Goal: Find specific page/section: Find specific page/section

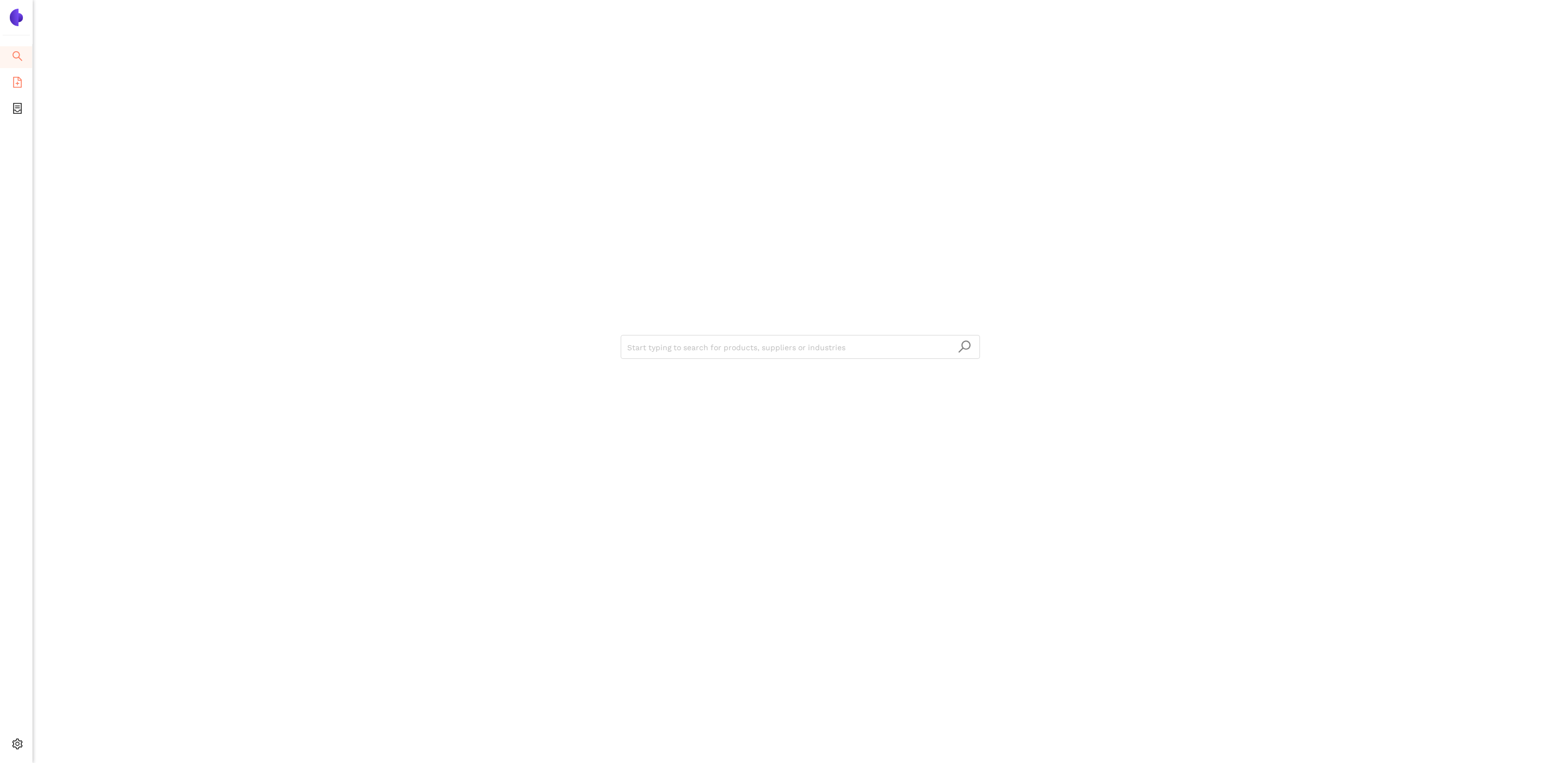
click at [16, 82] on icon "file-add" at bounding box center [18, 82] width 11 height 11
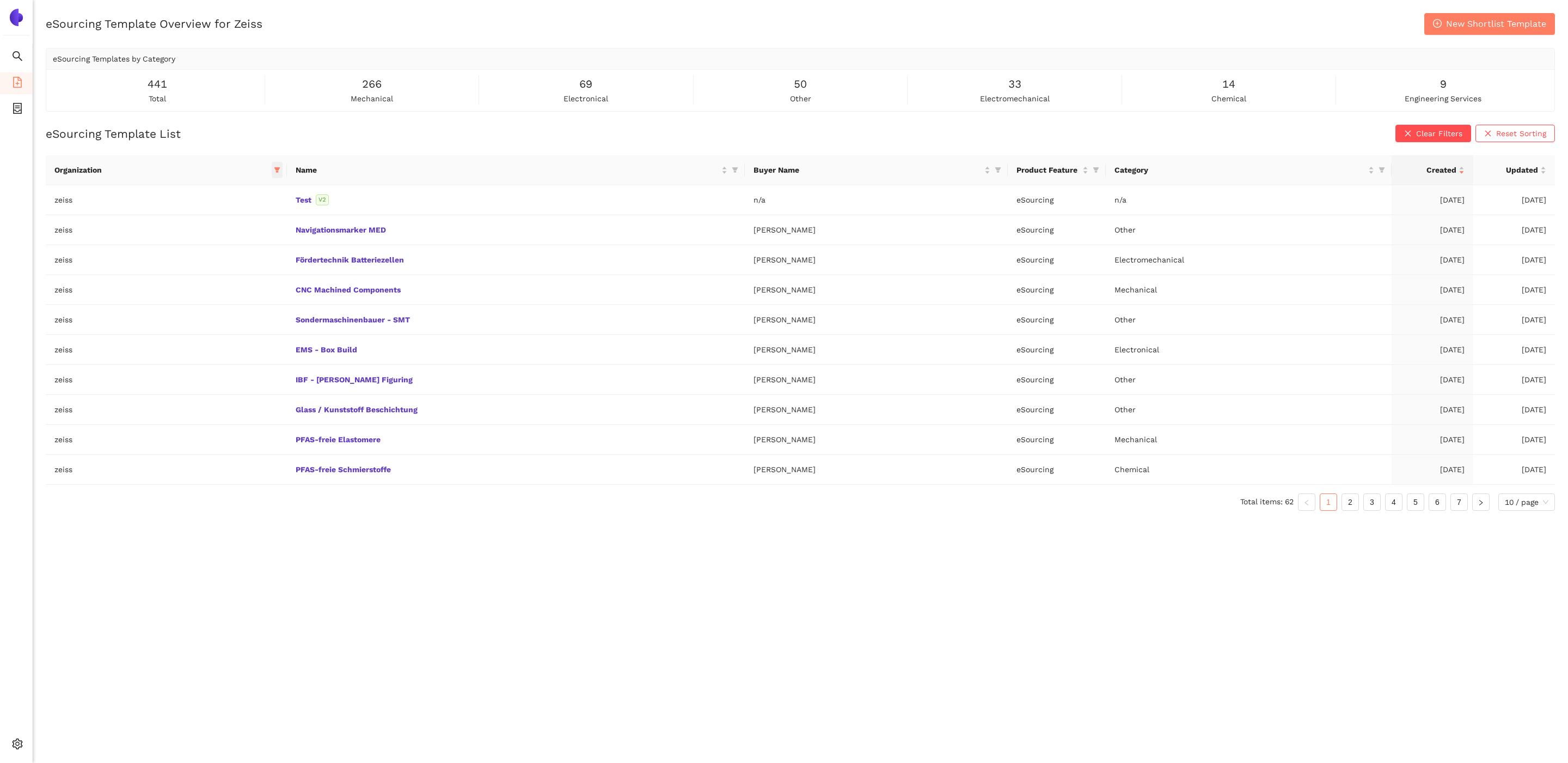
click at [274, 169] on icon "filter" at bounding box center [277, 170] width 6 height 5
click at [251, 192] on input "text" at bounding box center [222, 192] width 92 height 12
type input "deut"
click at [237, 214] on span "deutz" at bounding box center [226, 217] width 95 height 12
checkbox input "true"
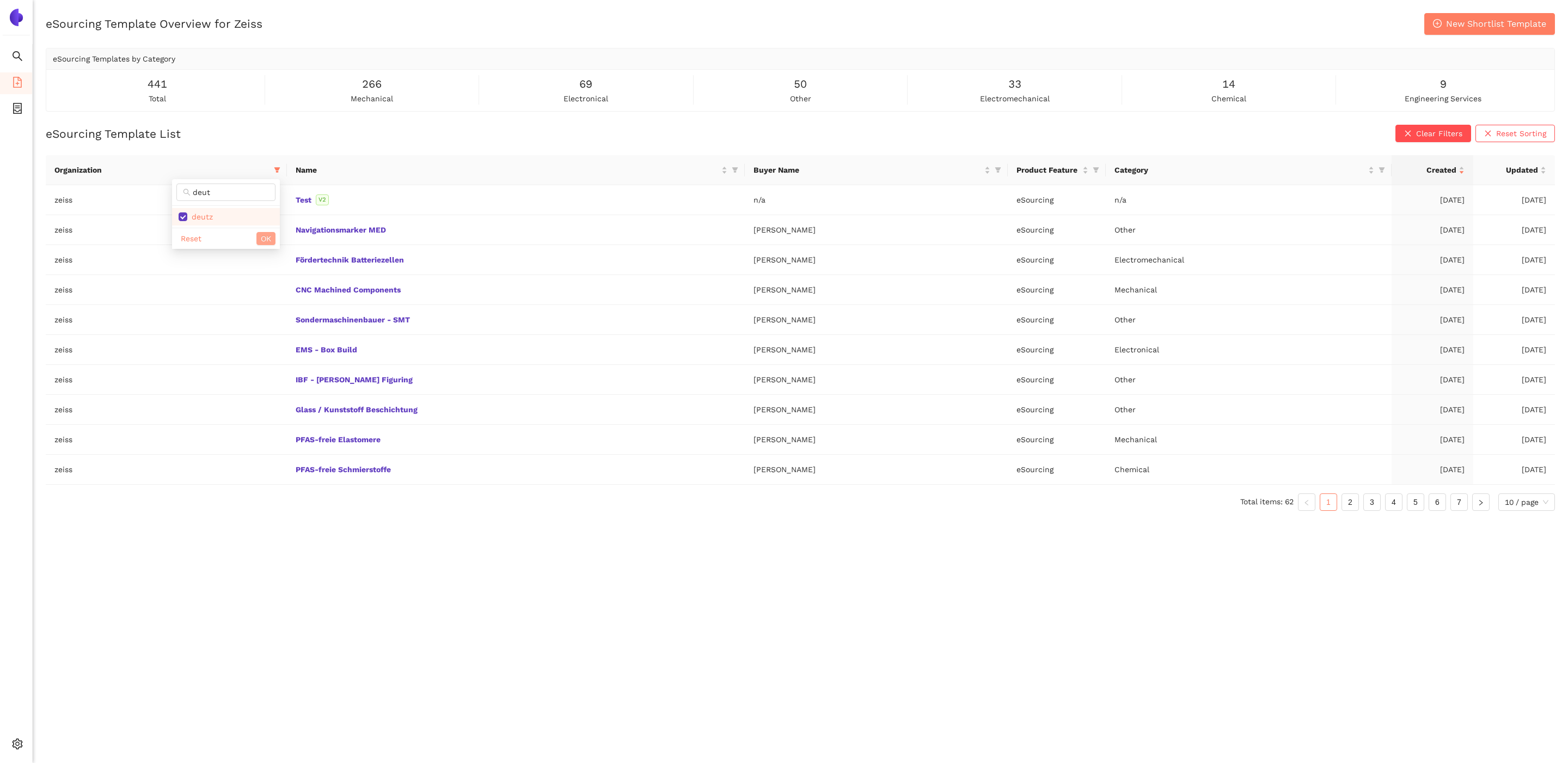
click at [266, 236] on span "OK" at bounding box center [266, 239] width 10 height 12
click at [277, 167] on icon "filter" at bounding box center [281, 170] width 7 height 7
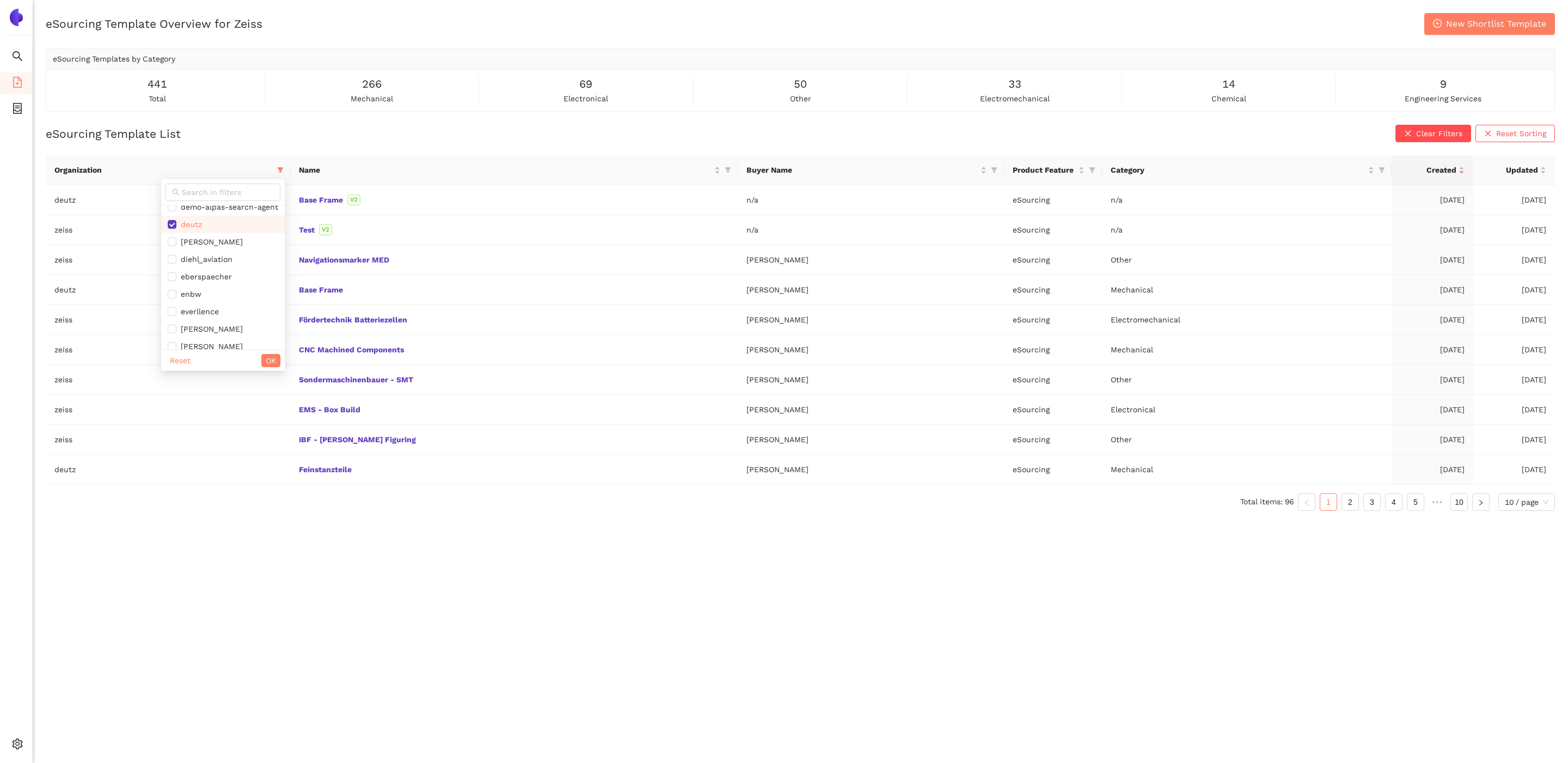
scroll to position [920, 0]
click at [215, 318] on span "zeiss" at bounding box center [222, 321] width 110 height 12
checkbox input "false"
click at [273, 355] on span "OK" at bounding box center [270, 360] width 10 height 12
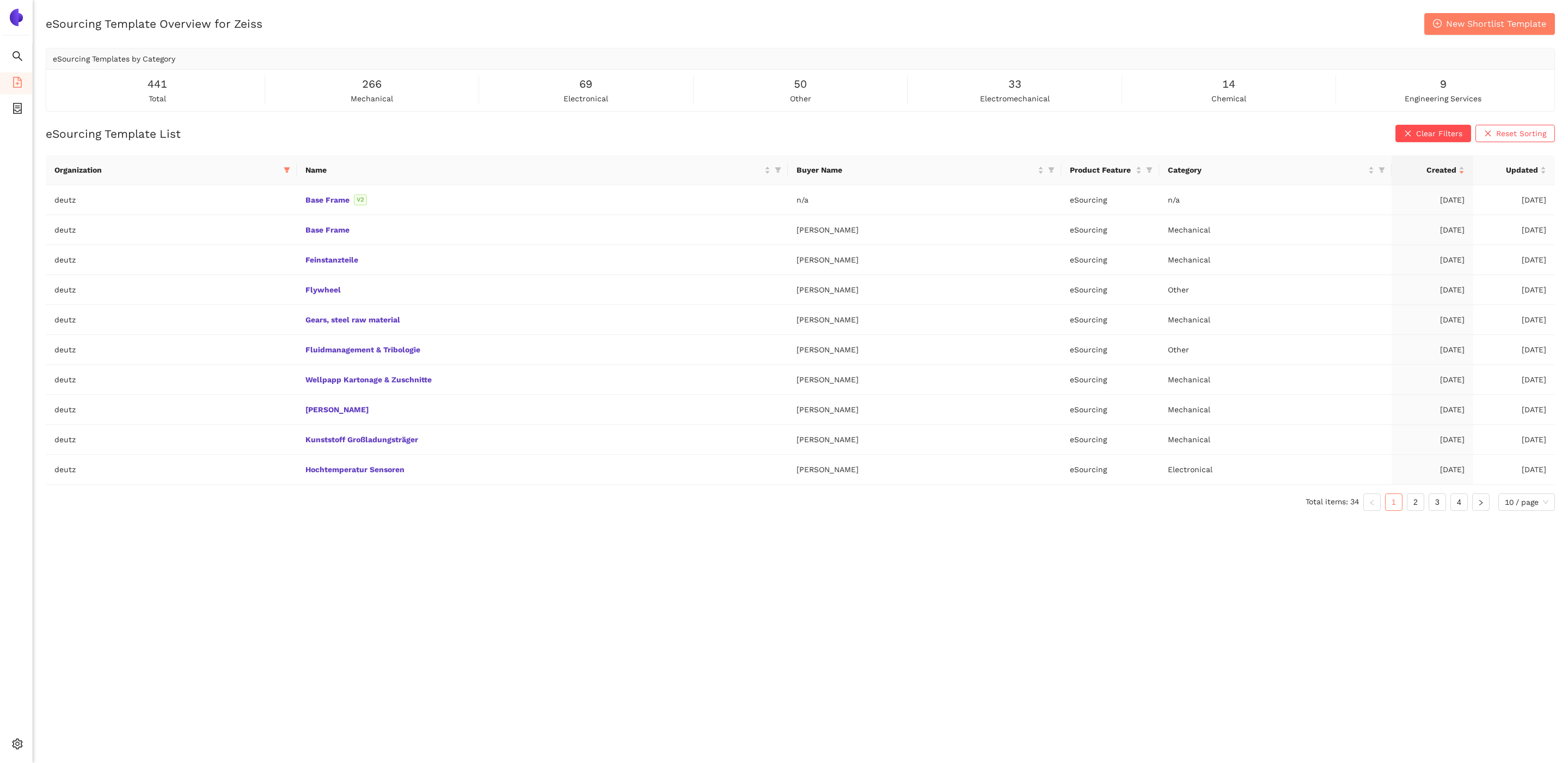
click at [271, 595] on div "eSourcing Template Overview for Zeiss New Shortlist Template eSourcing Template…" at bounding box center [800, 394] width 1535 height 763
click at [680, 603] on div "eSourcing Template Overview for Zeiss New Shortlist Template eSourcing Template…" at bounding box center [800, 394] width 1535 height 763
click at [1200, 495] on link "4" at bounding box center [1459, 502] width 16 height 16
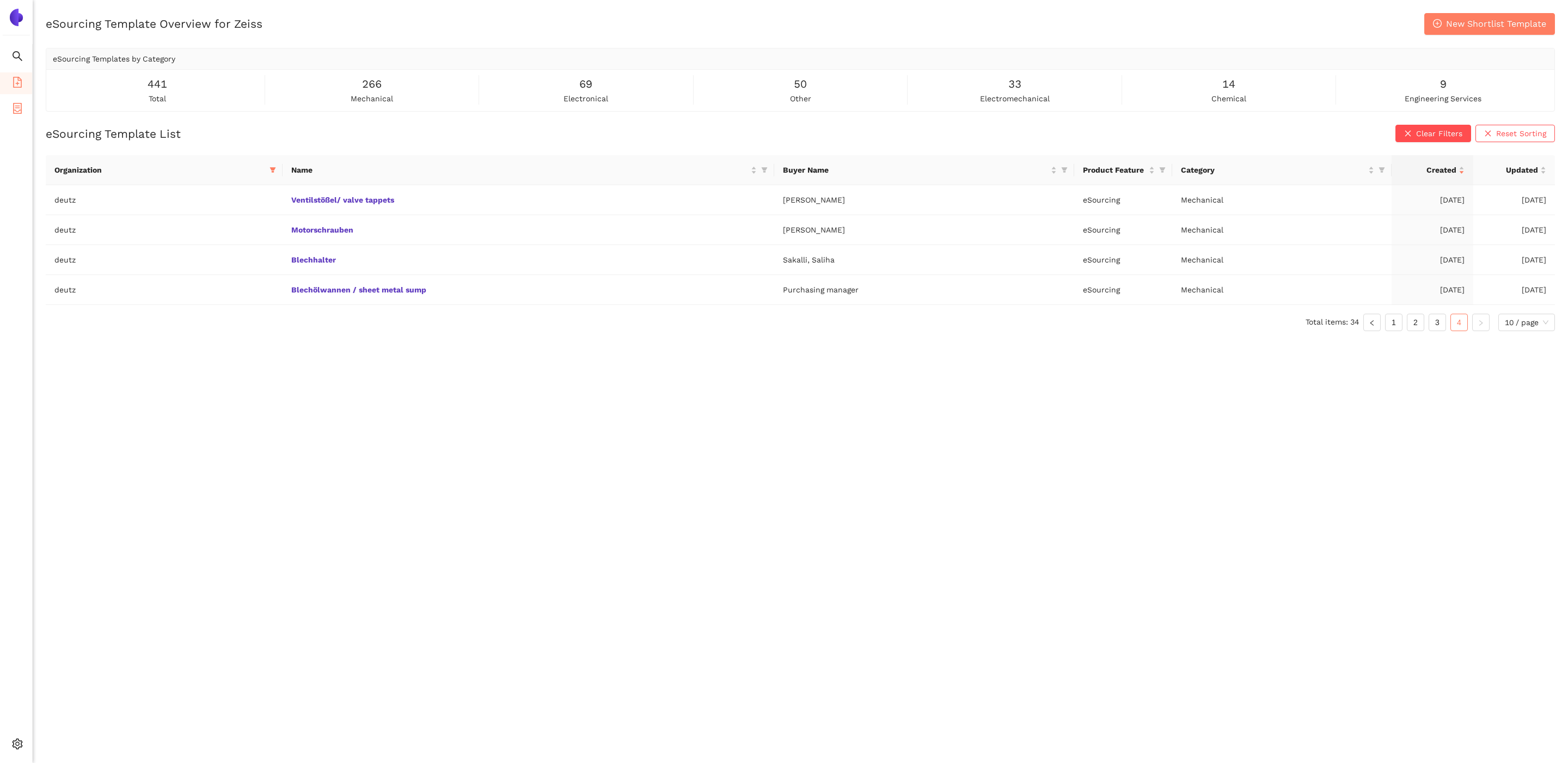
click at [16, 107] on icon "container" at bounding box center [17, 108] width 9 height 11
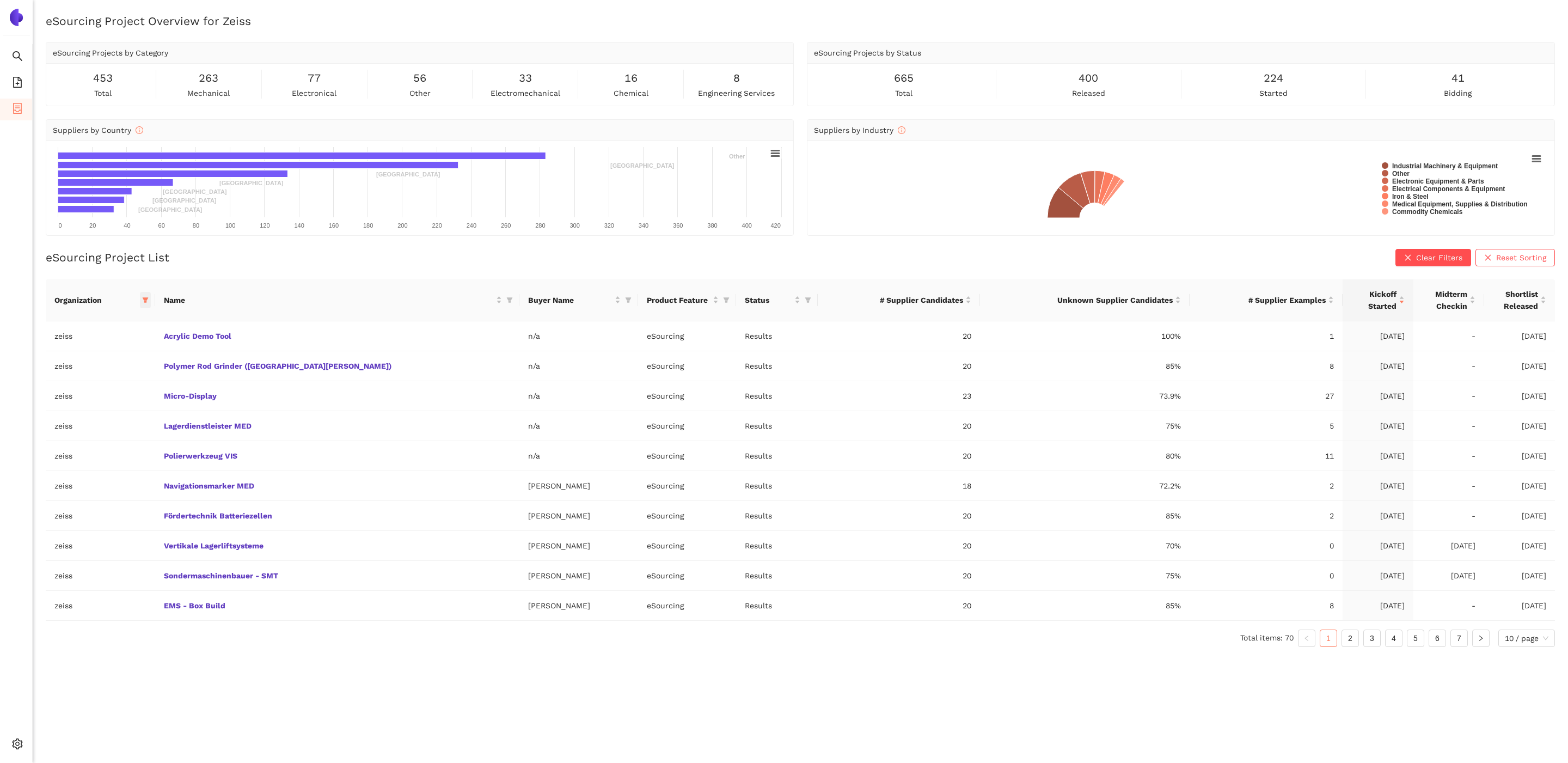
click at [148, 301] on icon "filter" at bounding box center [146, 300] width 7 height 7
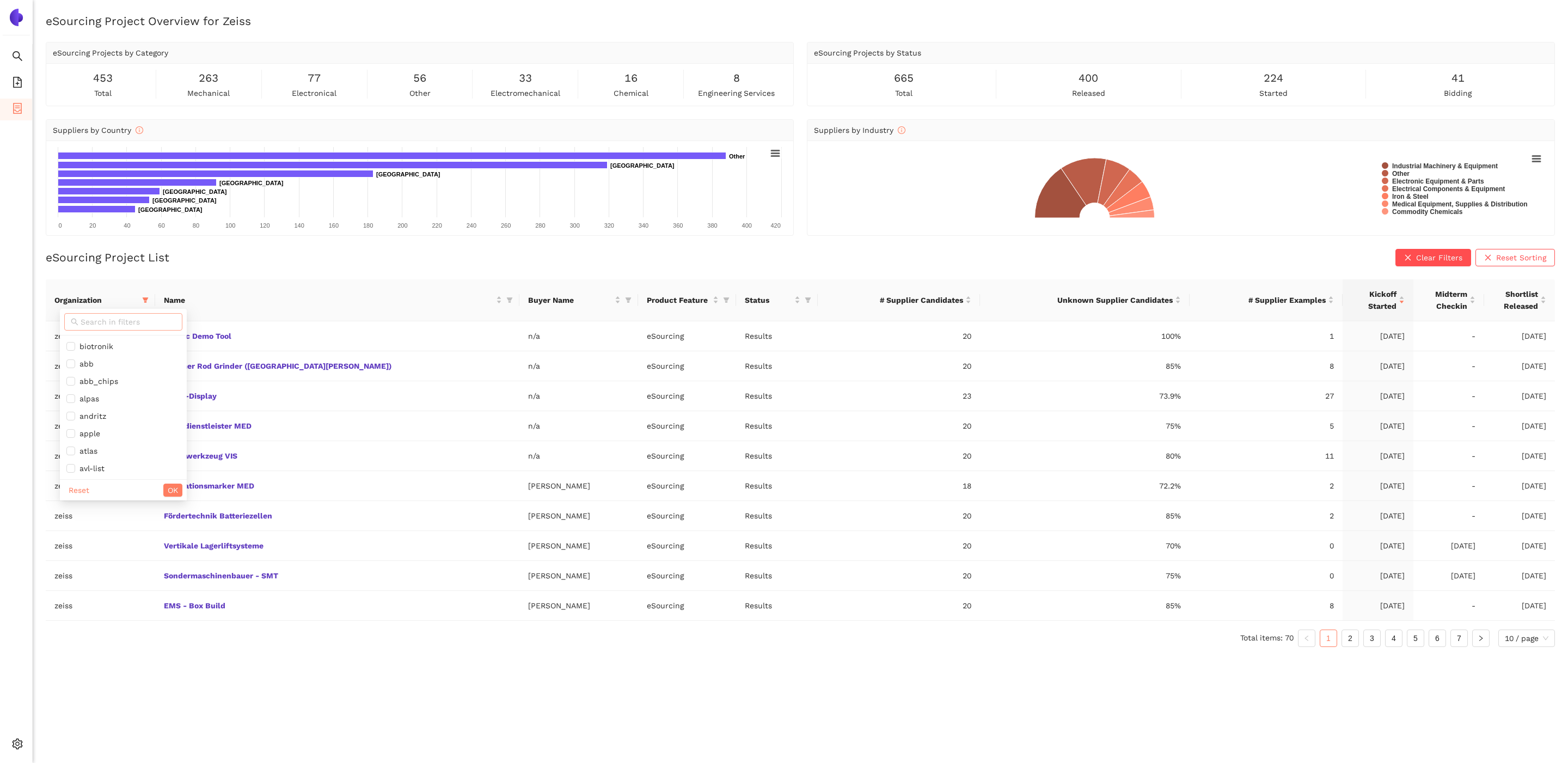
click at [138, 318] on input "text" at bounding box center [128, 322] width 96 height 12
type input "deu"
click at [123, 339] on li "deutz" at bounding box center [113, 346] width 108 height 18
checkbox input "true"
click at [127, 318] on input "deu" at bounding box center [119, 322] width 76 height 12
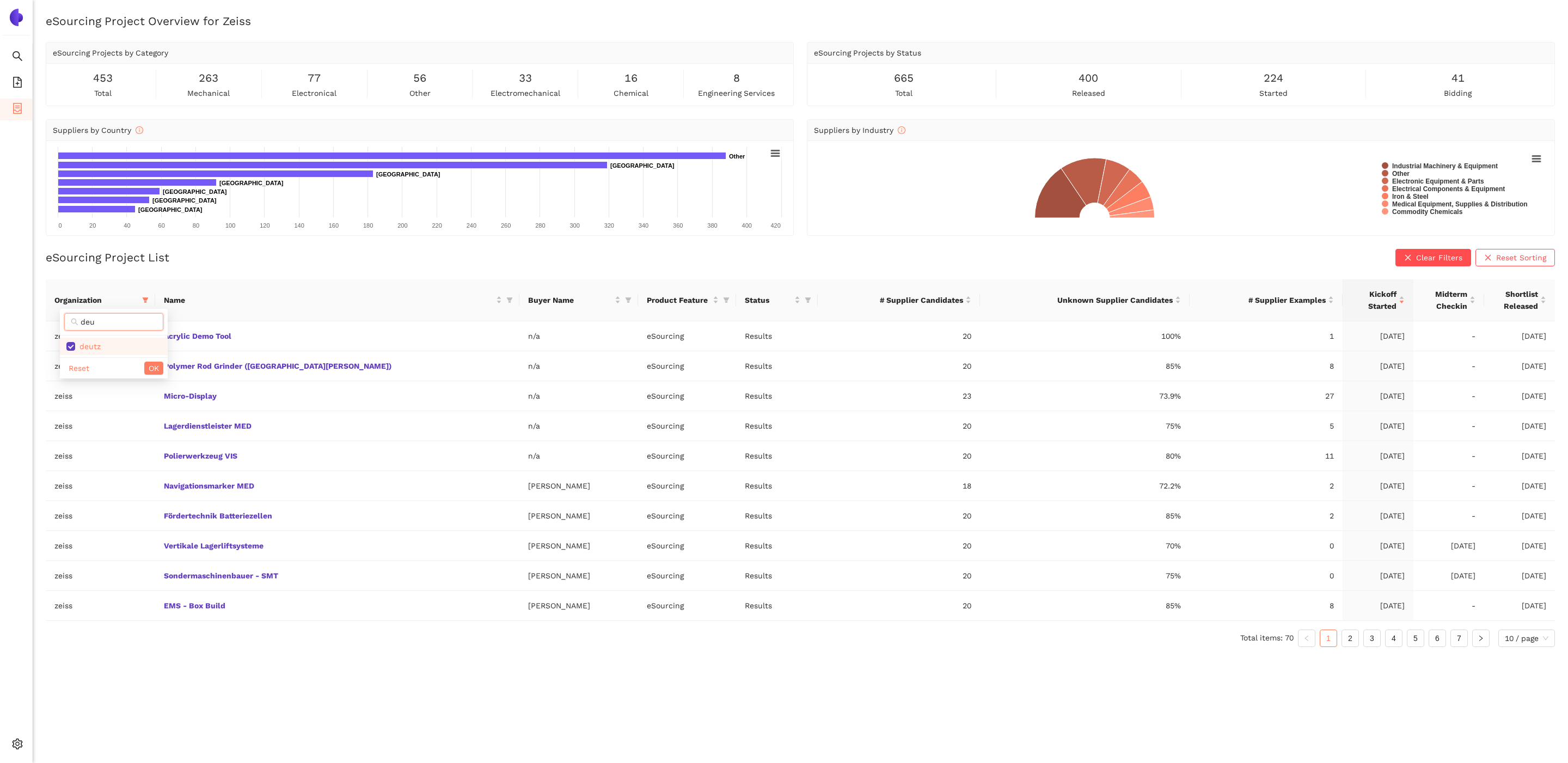
click at [127, 318] on input "deu" at bounding box center [119, 322] width 76 height 12
type input "e"
type input "zei"
click at [112, 350] on span "zeiss" at bounding box center [114, 346] width 95 height 12
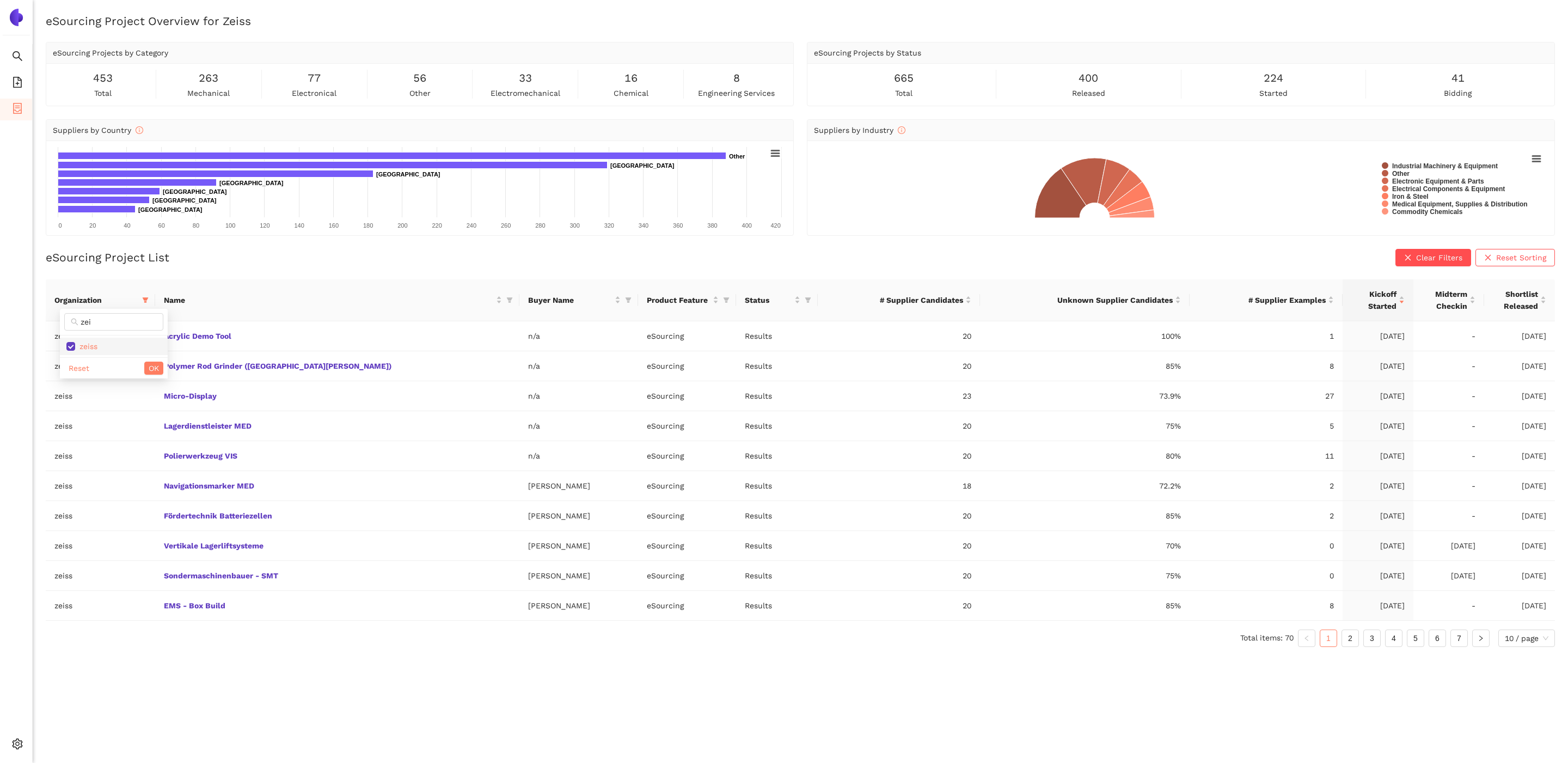
checkbox input "false"
click at [144, 364] on button "OK" at bounding box center [154, 368] width 19 height 13
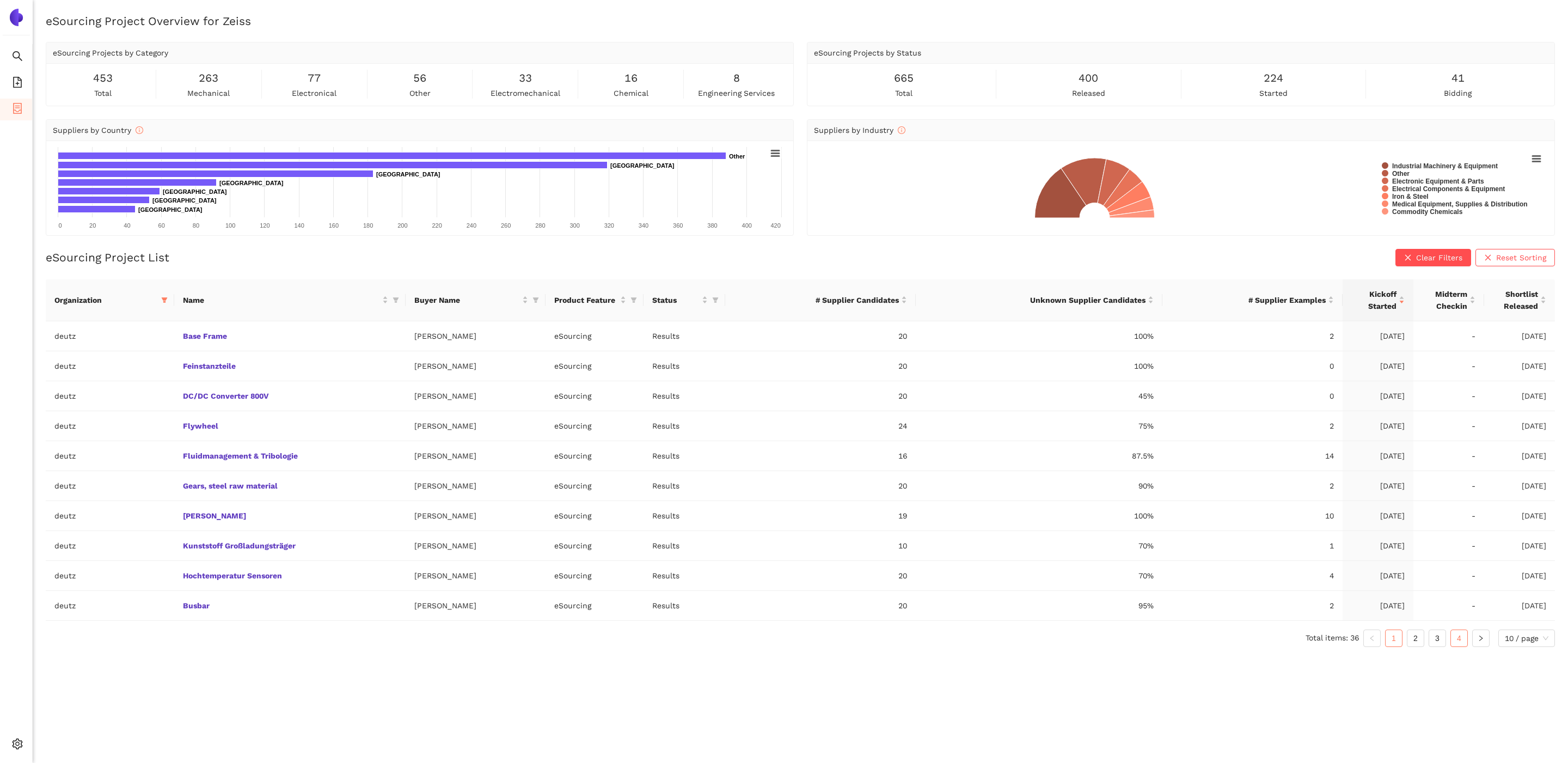
click at [1200, 603] on link "4" at bounding box center [1459, 638] width 16 height 16
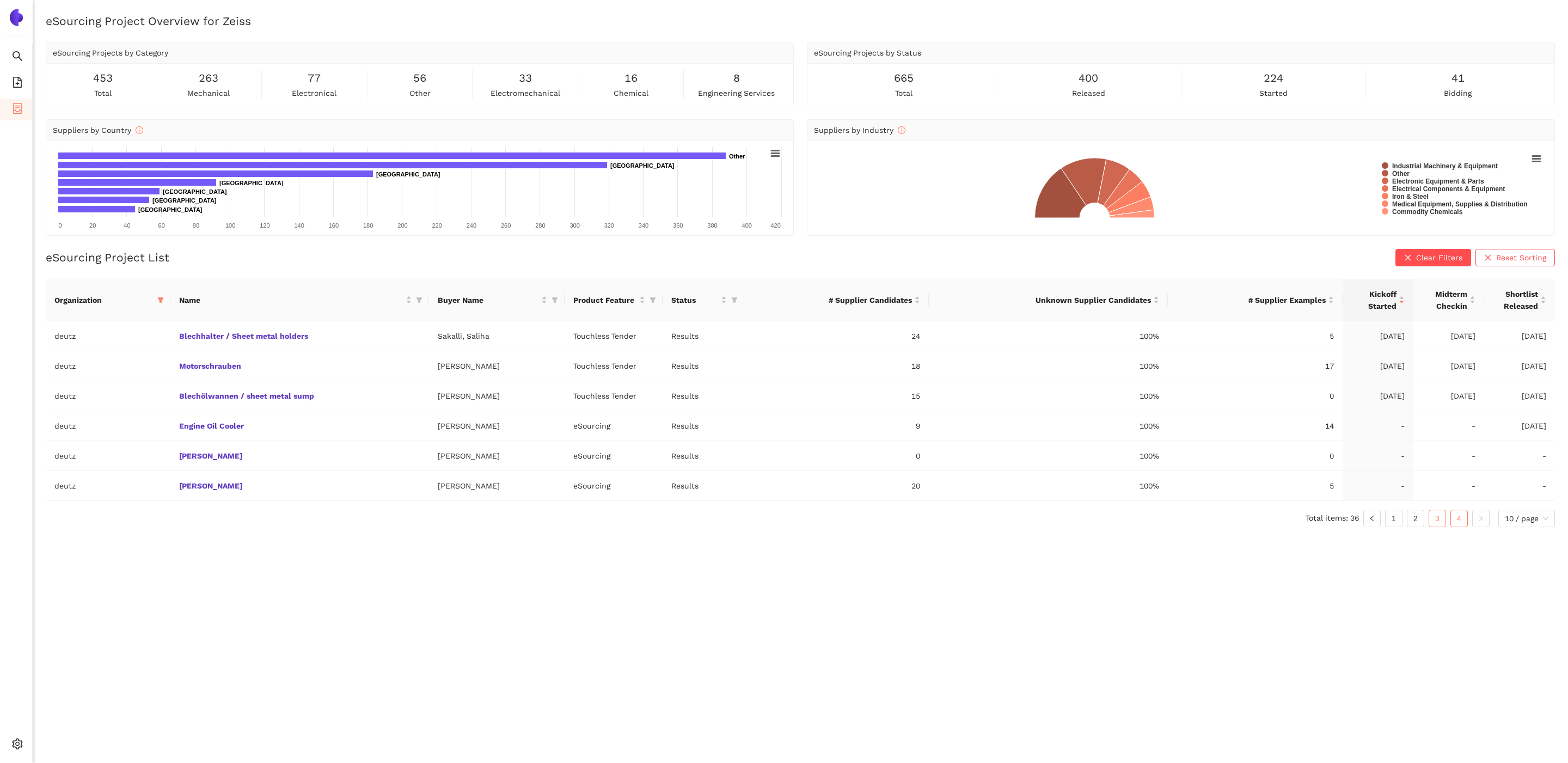
click at [1200, 516] on link "3" at bounding box center [1437, 518] width 16 height 16
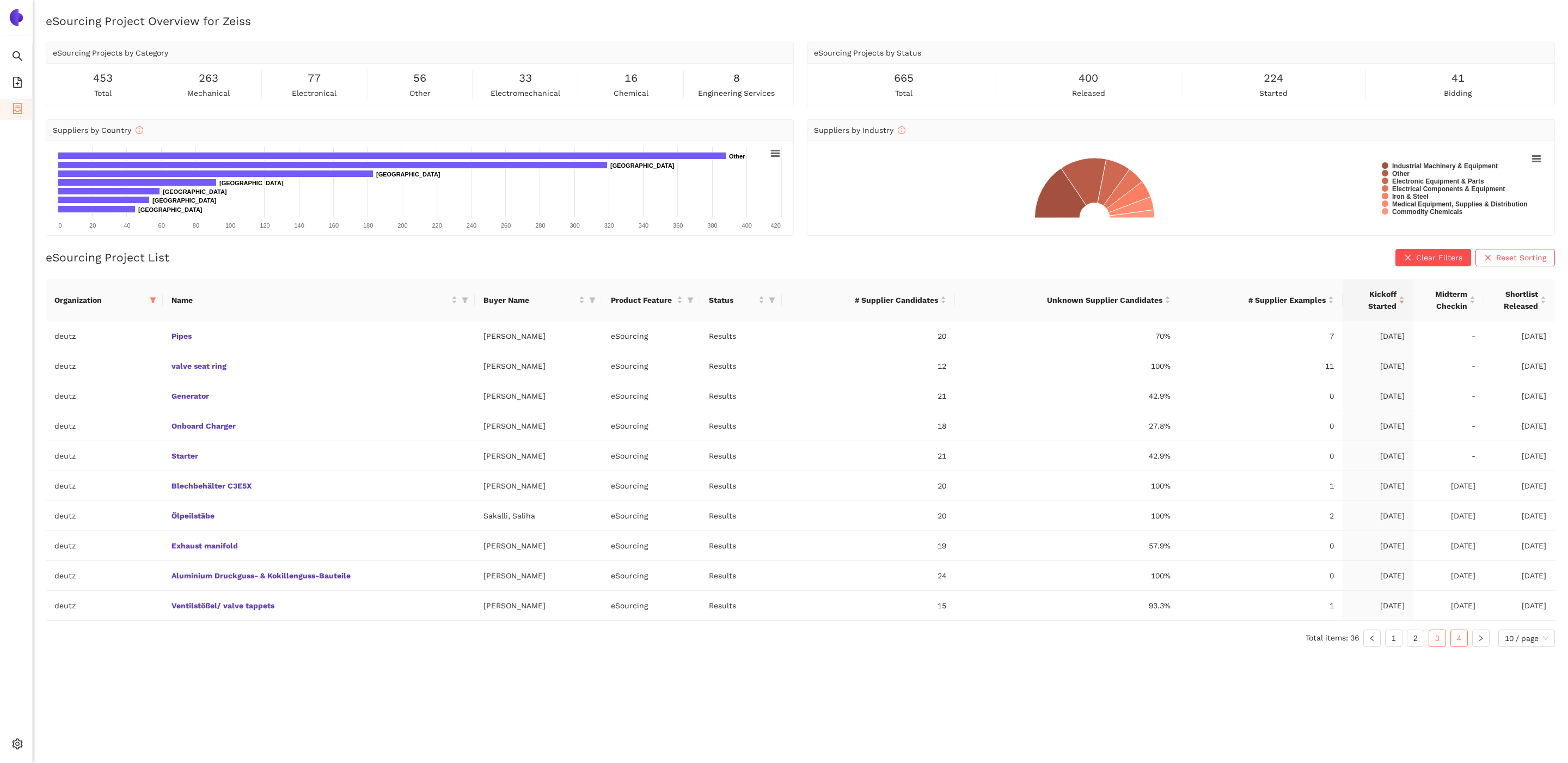
click at [1200, 603] on link "4" at bounding box center [1459, 638] width 16 height 16
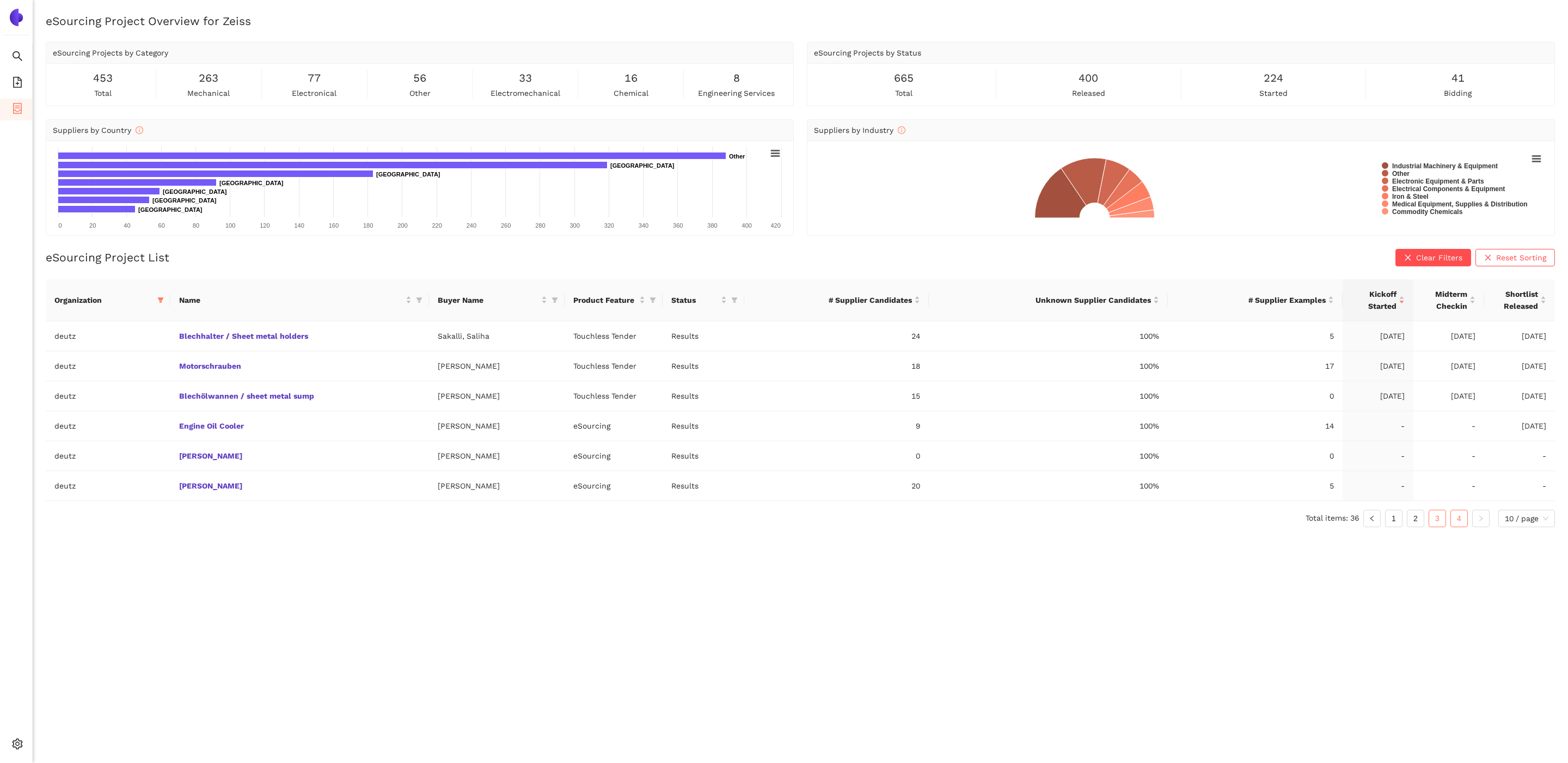
click at [1200, 520] on link "3" at bounding box center [1437, 518] width 16 height 16
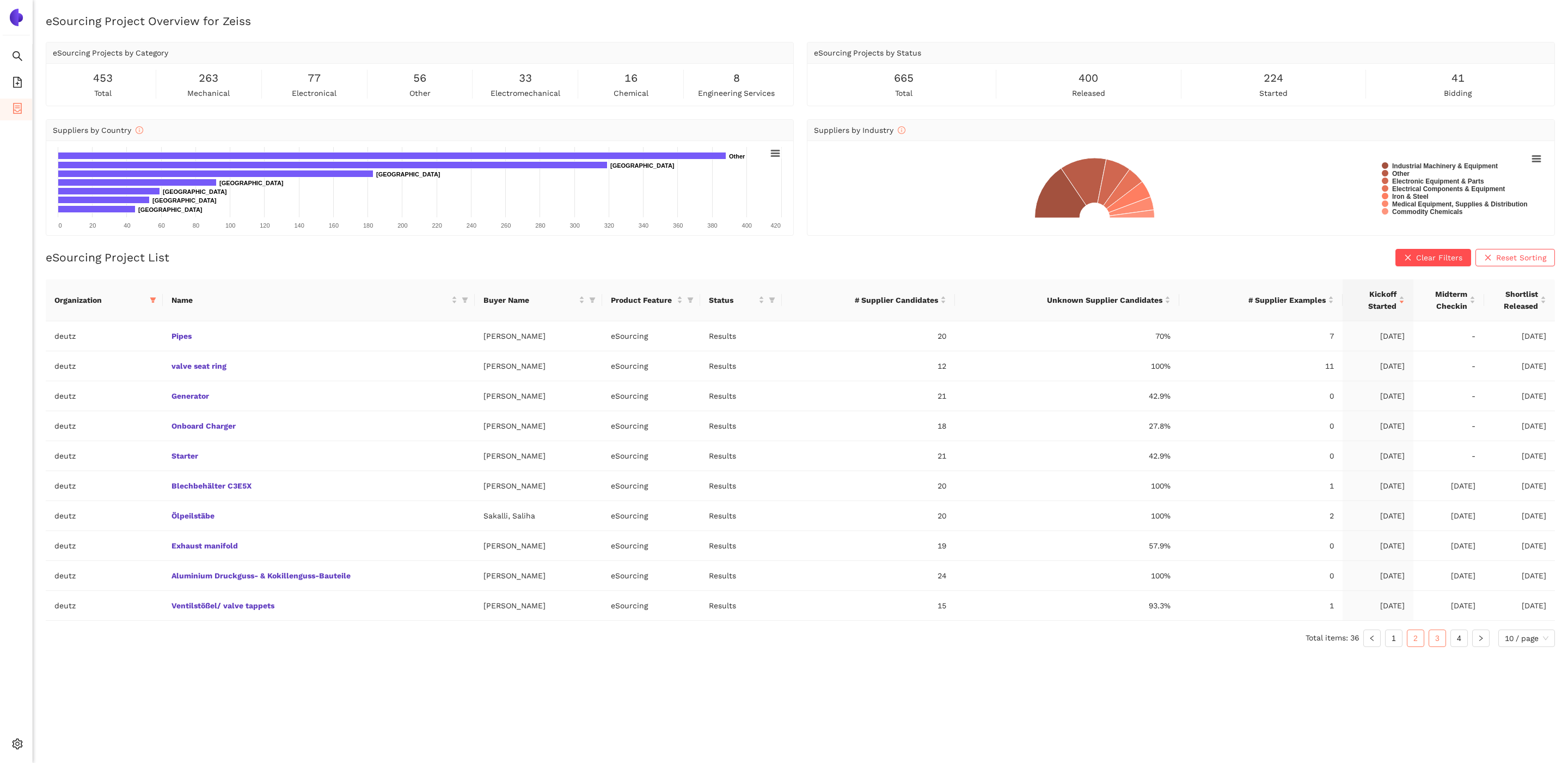
click at [1200, 603] on link "2" at bounding box center [1416, 638] width 16 height 16
click at [1200, 603] on link "1" at bounding box center [1394, 638] width 16 height 16
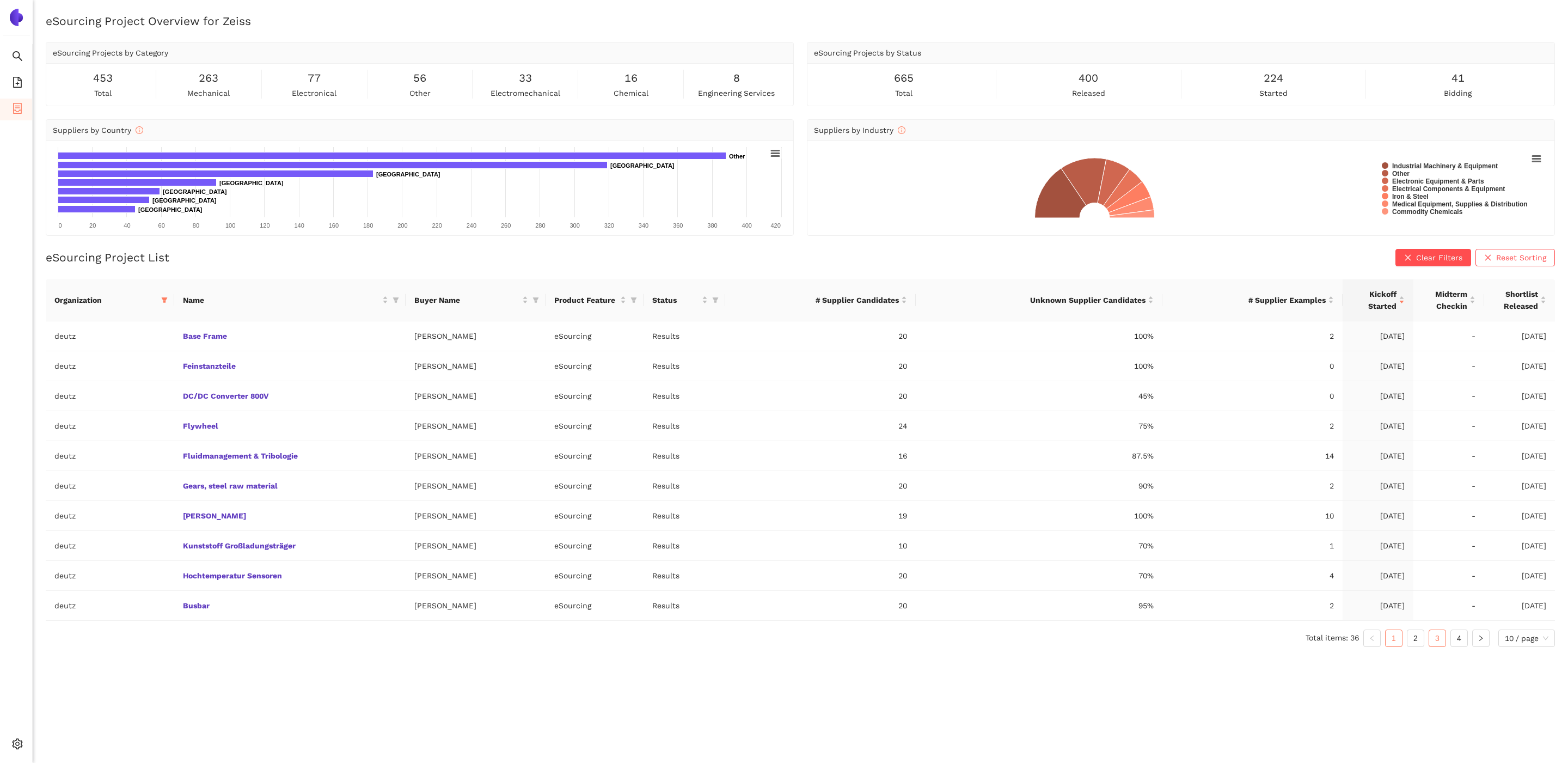
click at [1200, 603] on link "3" at bounding box center [1437, 638] width 16 height 16
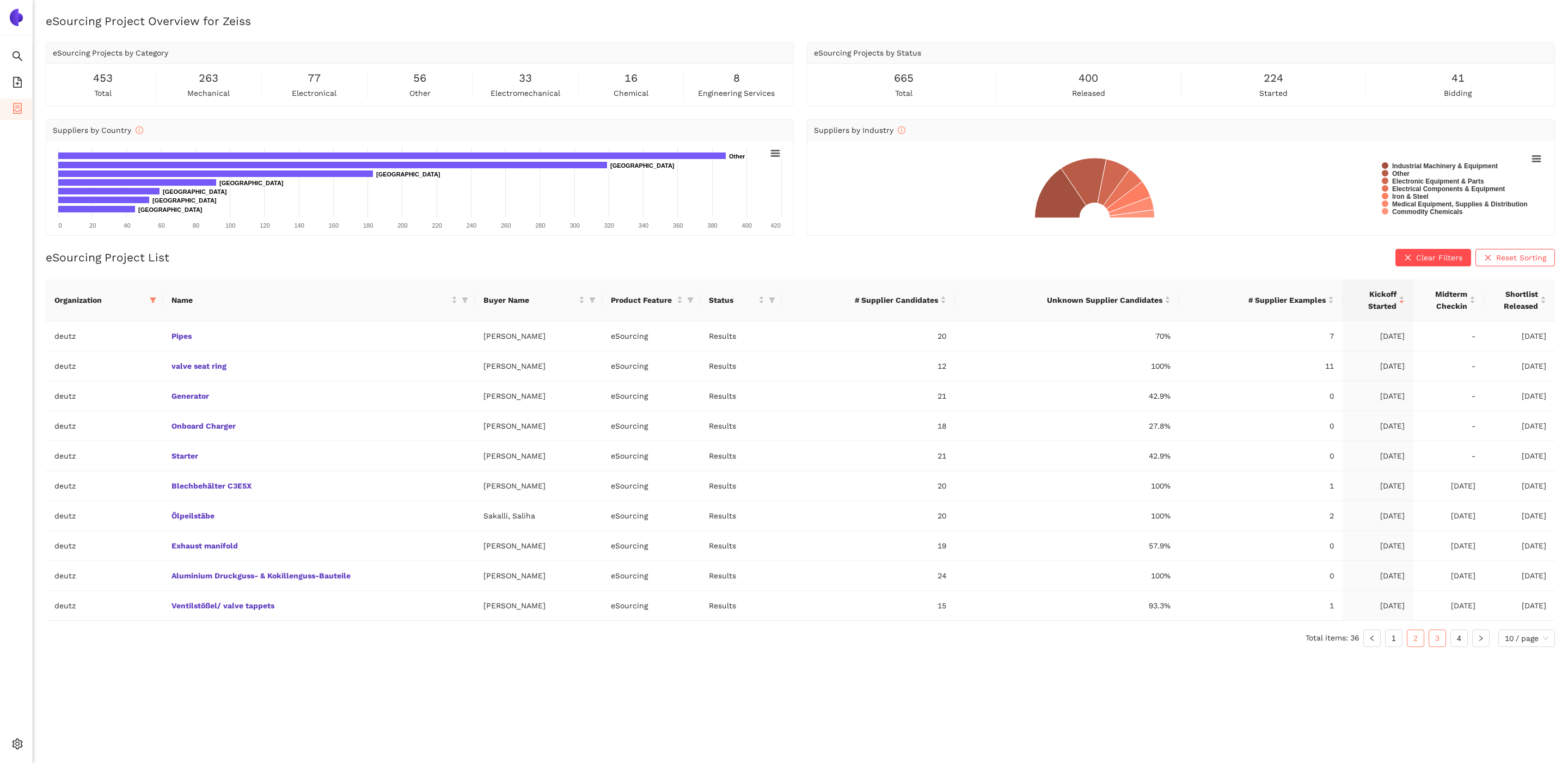
click at [1200, 603] on li "2" at bounding box center [1416, 638] width 18 height 18
click at [1200, 603] on link "1" at bounding box center [1394, 638] width 16 height 16
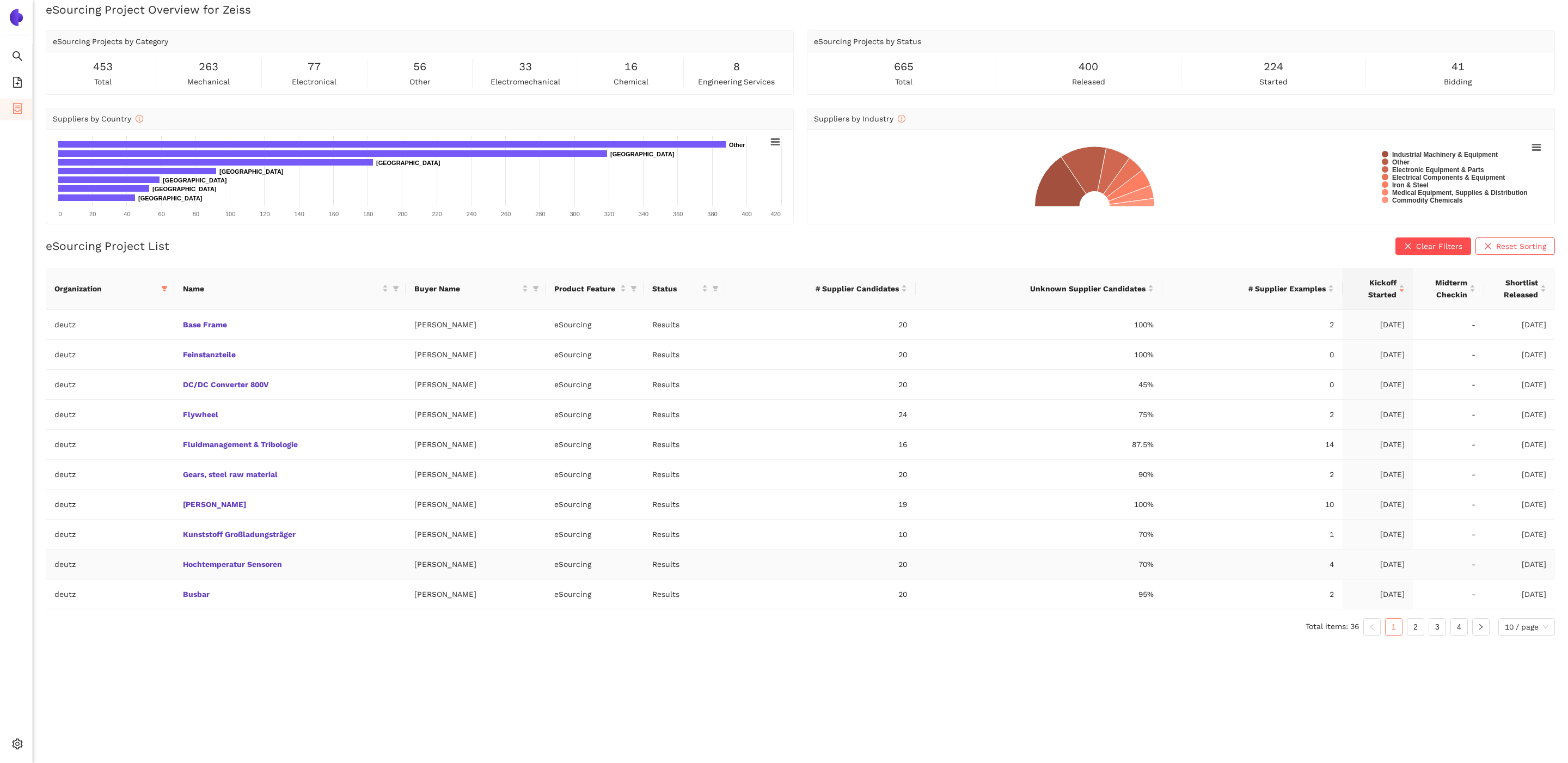
scroll to position [13, 0]
